Goal: Submit feedback/report problem

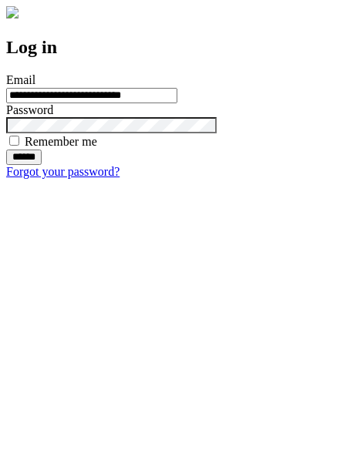
click at [42, 165] on input "******" at bounding box center [23, 157] width 35 height 15
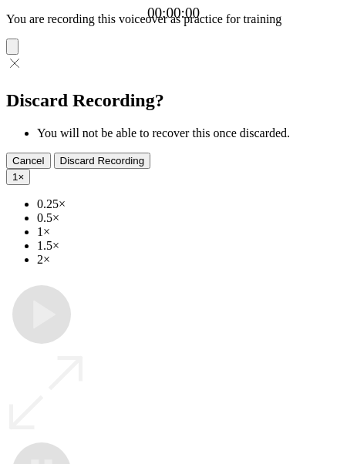
type input "**********"
